Goal: Task Accomplishment & Management: Use online tool/utility

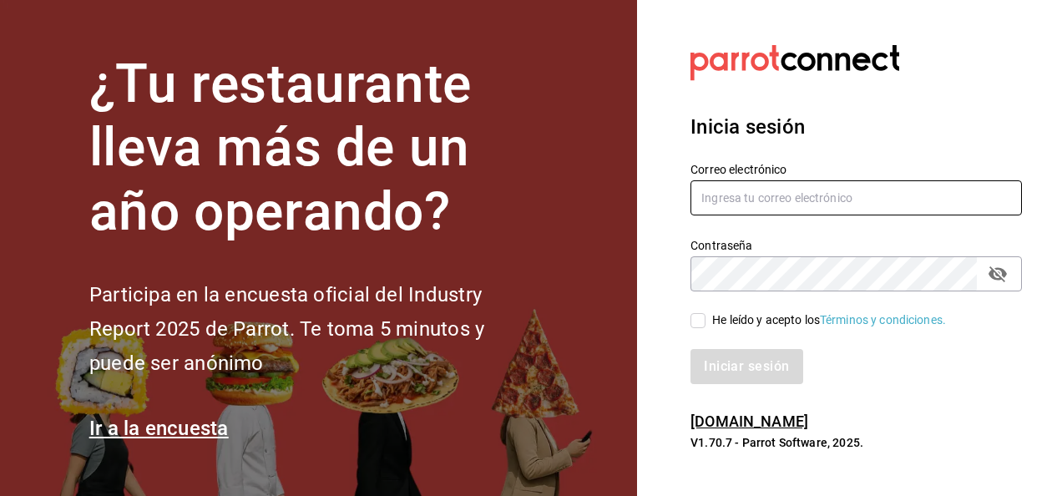
type input "[EMAIL_ADDRESS][DOMAIN_NAME]"
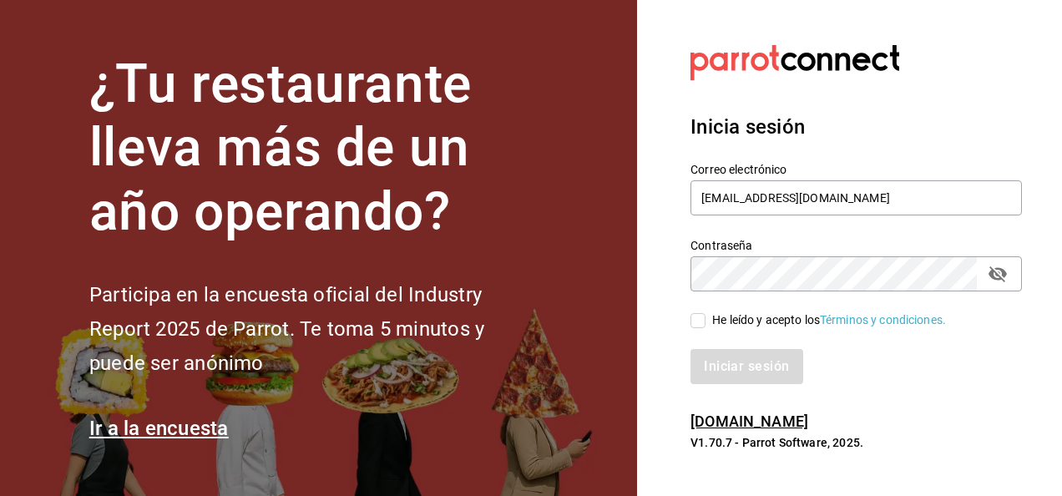
click at [704, 315] on input "He leído y acepto los Términos y condiciones." at bounding box center [697, 320] width 15 height 15
checkbox input "true"
click at [726, 357] on button "Iniciar sesión" at bounding box center [747, 366] width 114 height 35
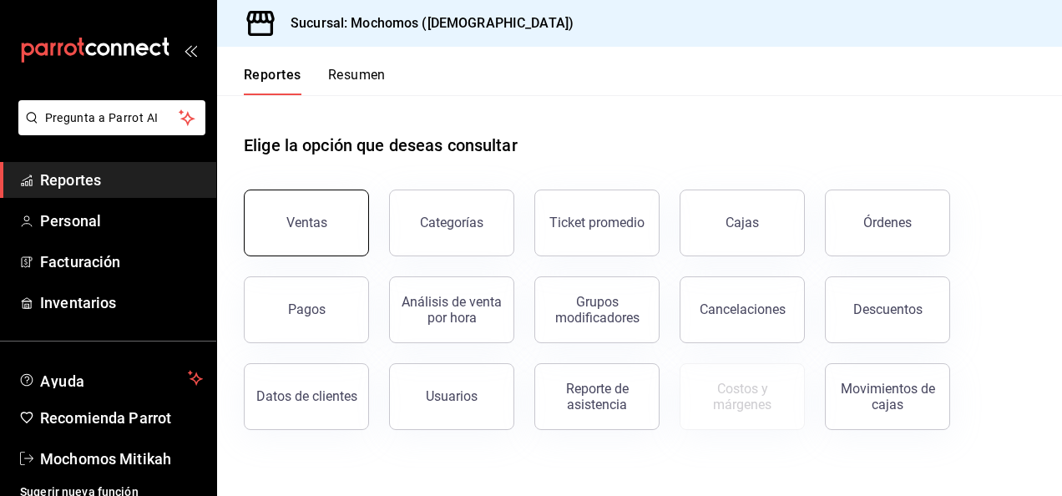
click at [295, 220] on div "Ventas" at bounding box center [306, 223] width 41 height 16
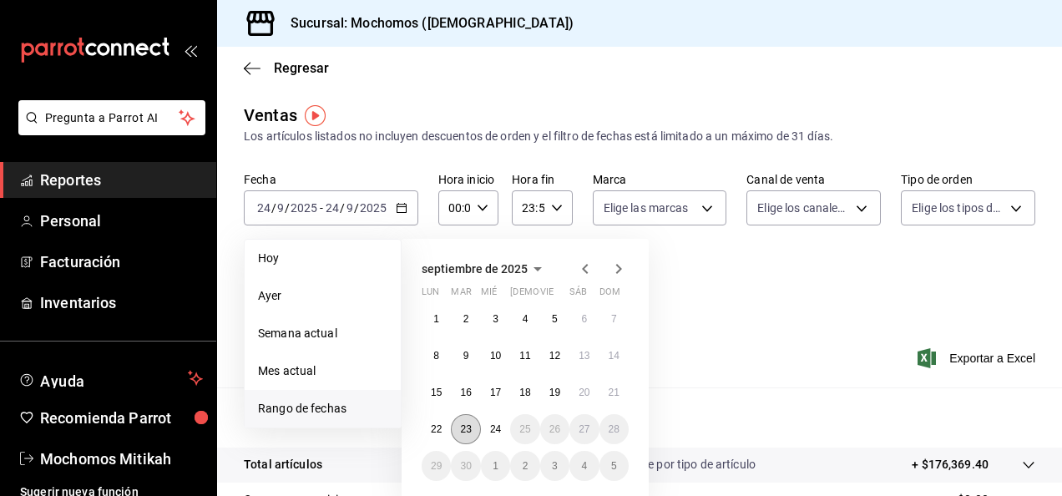
click at [468, 437] on button "23" at bounding box center [465, 429] width 29 height 30
click at [501, 429] on abbr "24" at bounding box center [495, 429] width 11 height 12
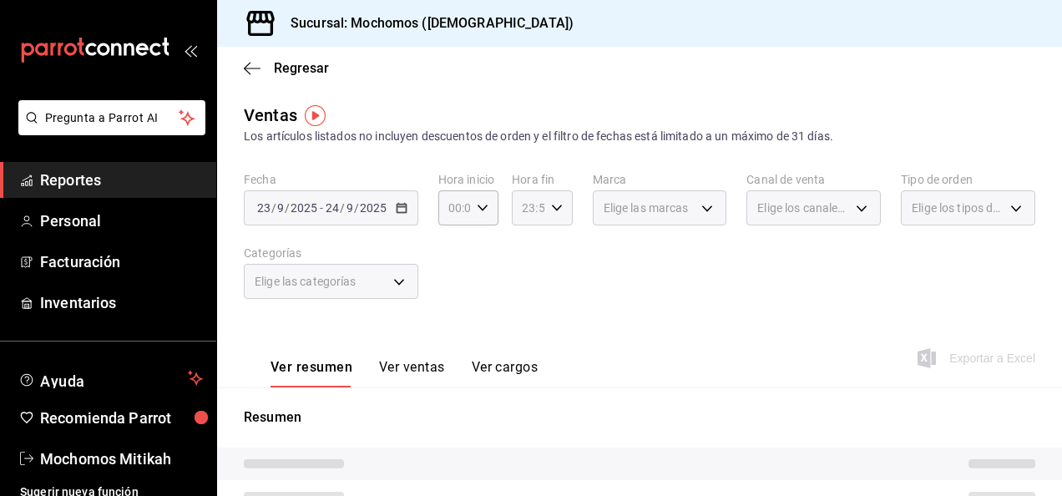
click at [551, 204] on icon "button" at bounding box center [557, 208] width 12 height 12
click at [520, 272] on button "21" at bounding box center [523, 263] width 23 height 33
type input "21:59"
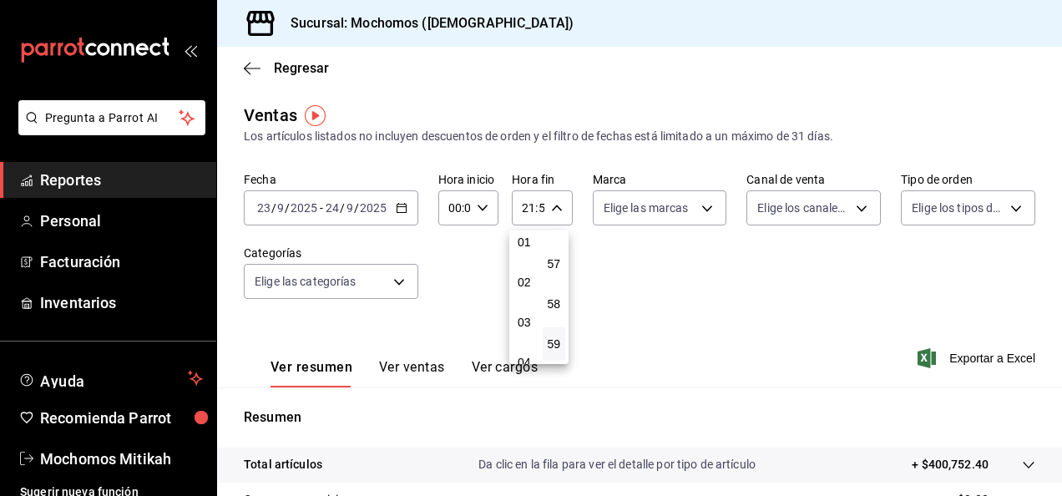
scroll to position [67, 0]
click at [527, 250] on button "02" at bounding box center [523, 263] width 23 height 33
click at [564, 264] on button "57" at bounding box center [554, 263] width 23 height 33
type input "02:57"
click at [679, 285] on div at bounding box center [531, 248] width 1062 height 496
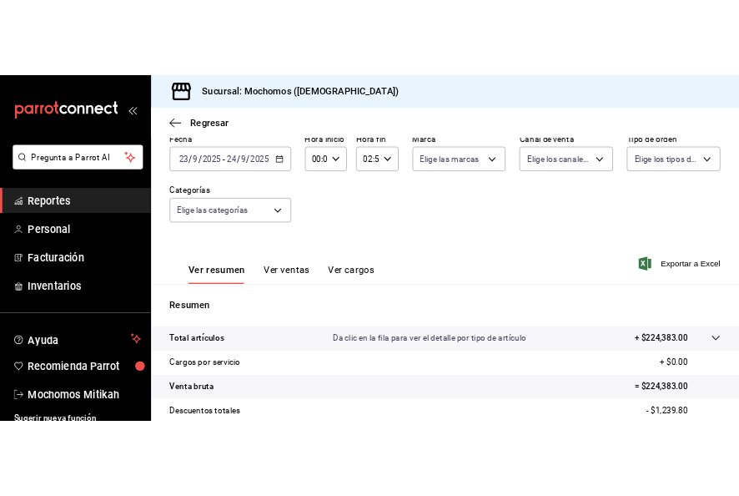
scroll to position [5, 0]
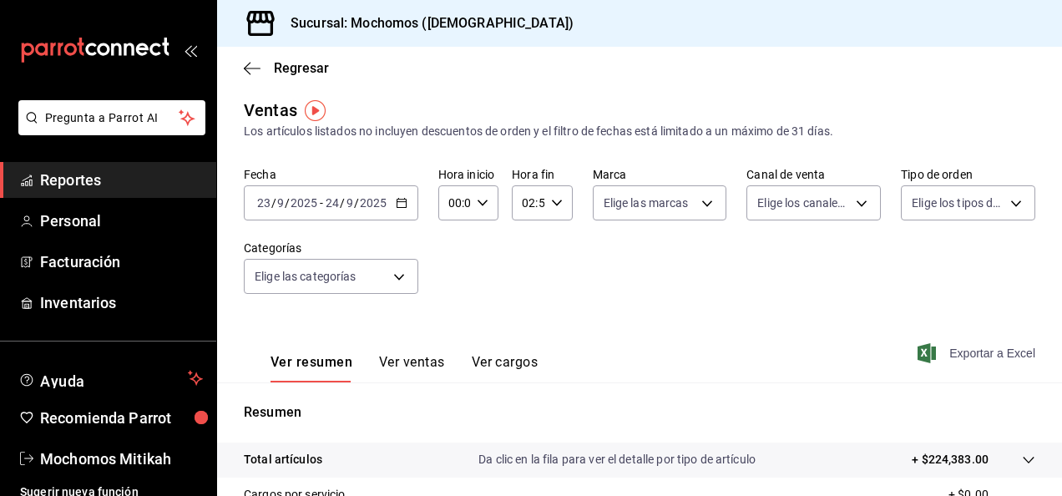
click at [965, 346] on span "Exportar a Excel" at bounding box center [978, 353] width 114 height 20
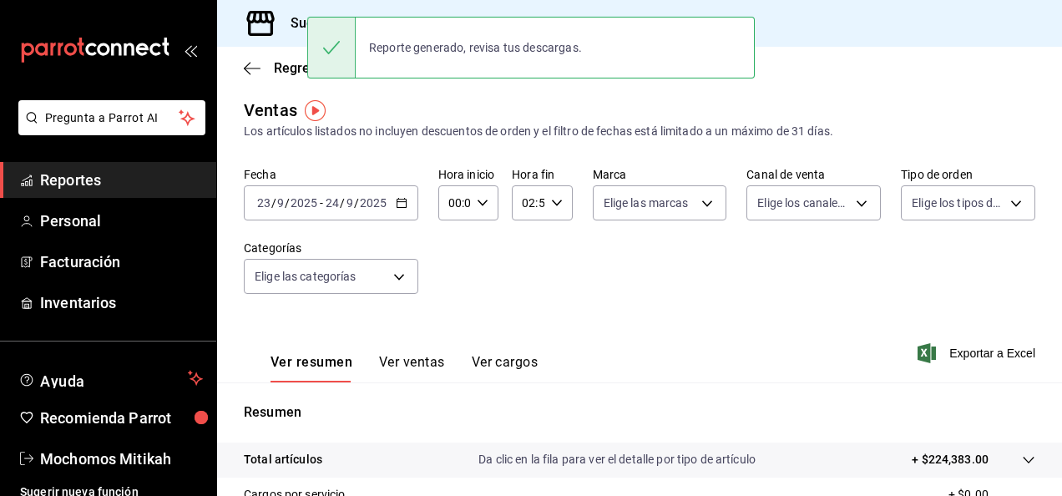
click at [141, 184] on span "Reportes" at bounding box center [121, 180] width 163 height 23
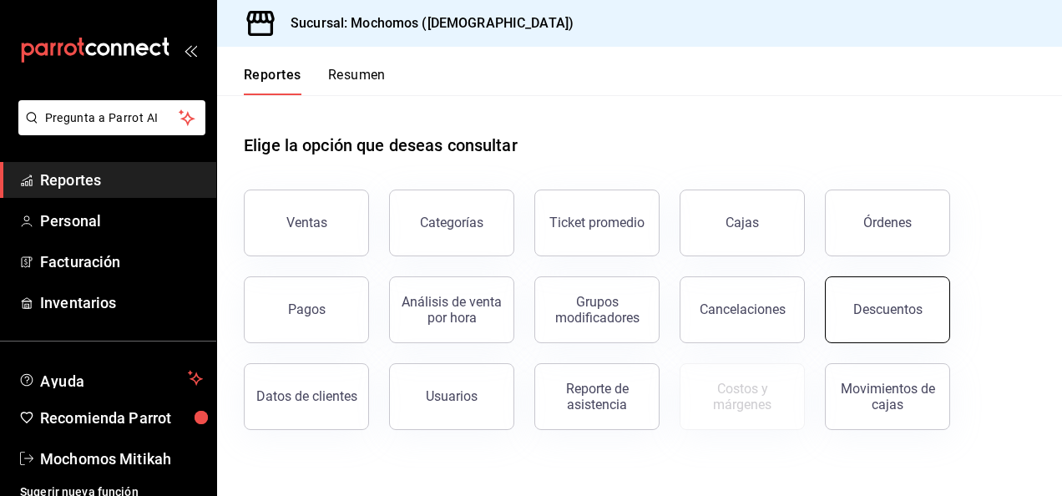
click at [868, 312] on div "Descuentos" at bounding box center [887, 309] width 69 height 16
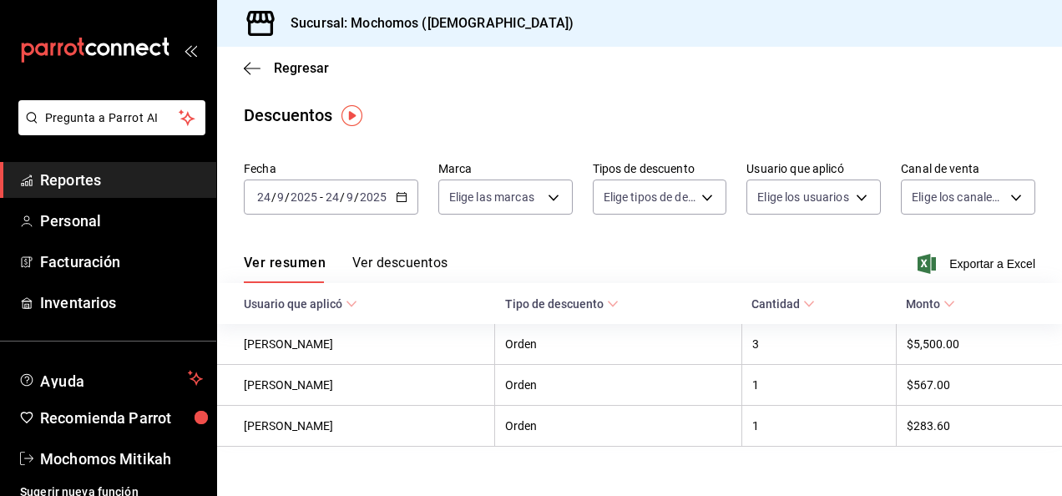
click at [401, 204] on div "[DATE] [DATE] - [DATE] [DATE]" at bounding box center [331, 196] width 174 height 35
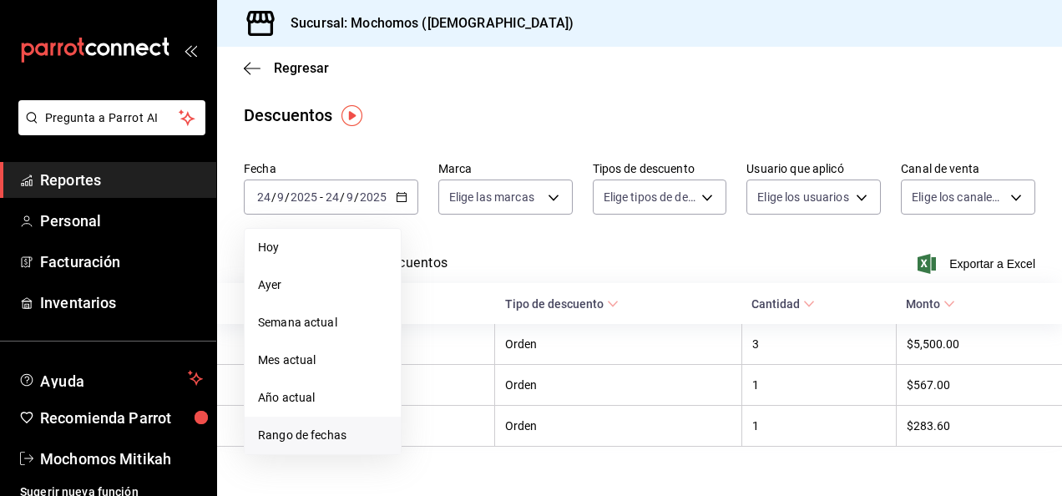
click at [298, 428] on span "Rango de fechas" at bounding box center [322, 435] width 129 height 18
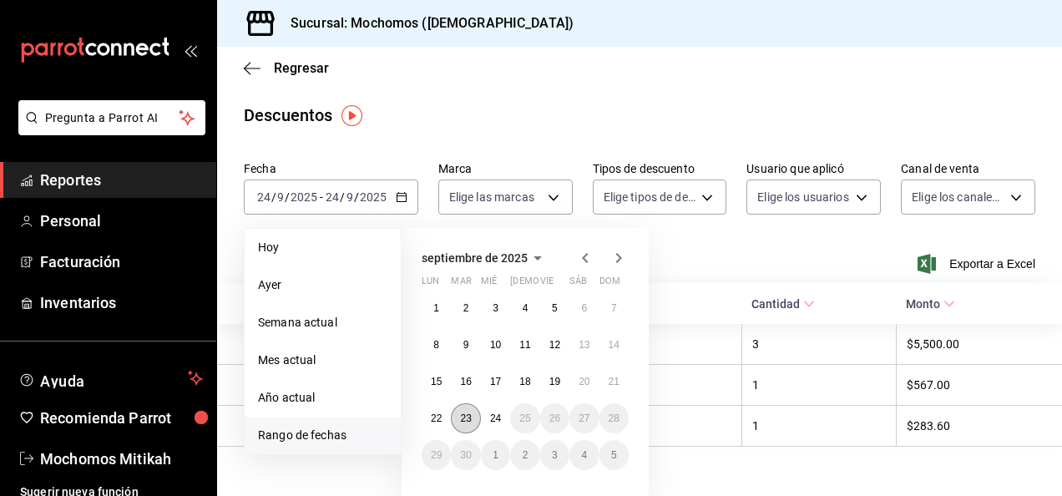
click at [469, 414] on abbr "23" at bounding box center [465, 418] width 11 height 12
click at [469, 423] on abbr "23" at bounding box center [465, 418] width 11 height 12
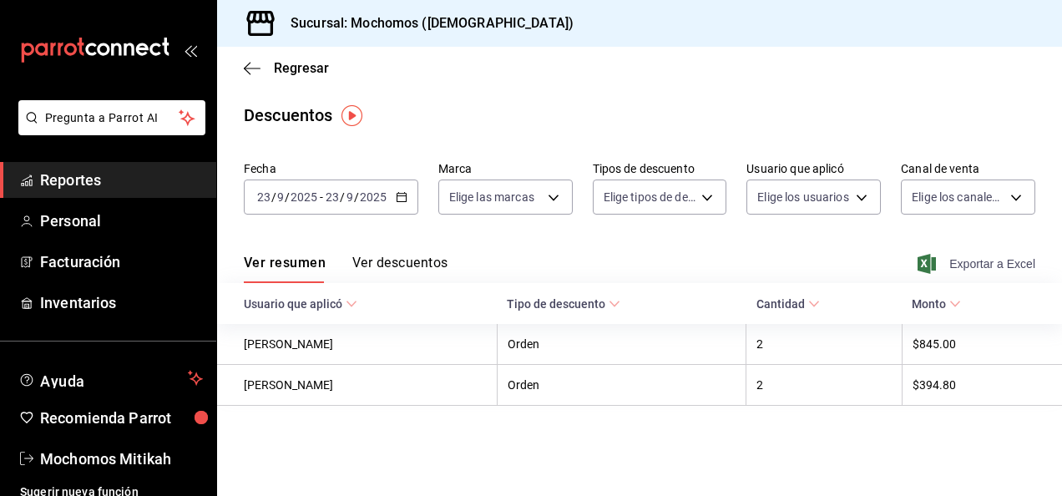
click at [997, 265] on span "Exportar a Excel" at bounding box center [978, 264] width 114 height 20
